Goal: Navigation & Orientation: Find specific page/section

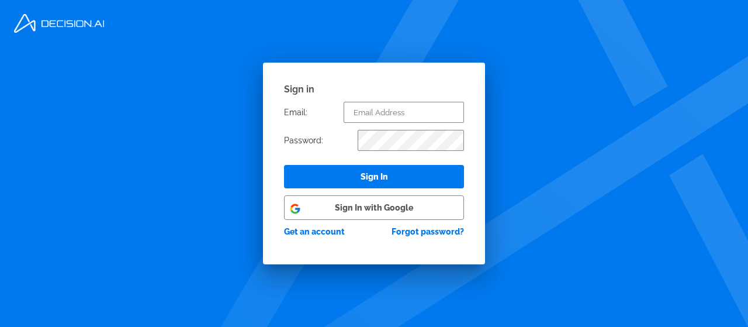
click at [389, 212] on button "Sign In with Google" at bounding box center [374, 207] width 180 height 25
select select "Week"
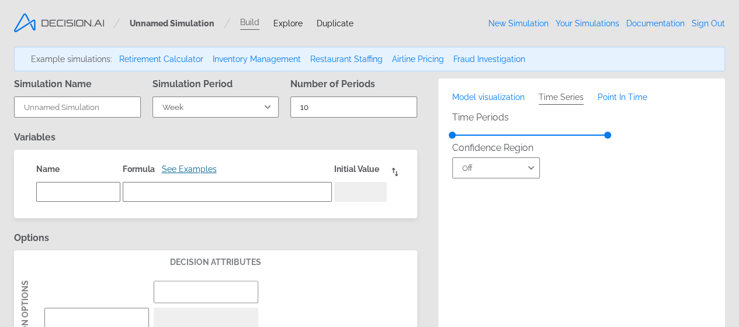
click at [57, 23] on img at bounding box center [59, 22] width 90 height 19
click at [676, 22] on link "Documentation" at bounding box center [655, 23] width 58 height 9
click at [295, 23] on span "Explore" at bounding box center [287, 23] width 29 height 9
click at [332, 24] on span "Duplicate" at bounding box center [335, 23] width 37 height 9
click at [699, 25] on link "Sign Out" at bounding box center [708, 23] width 33 height 9
